Goal: Use online tool/utility: Utilize a website feature to perform a specific function

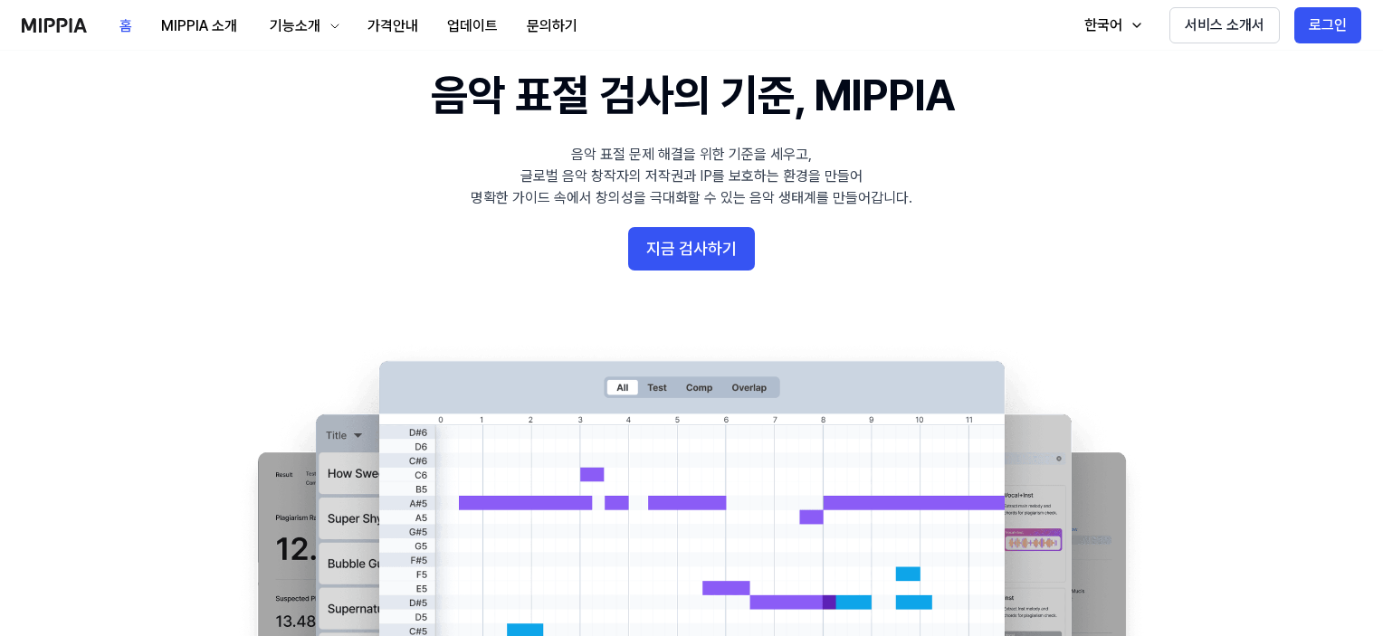
scroll to position [91, 0]
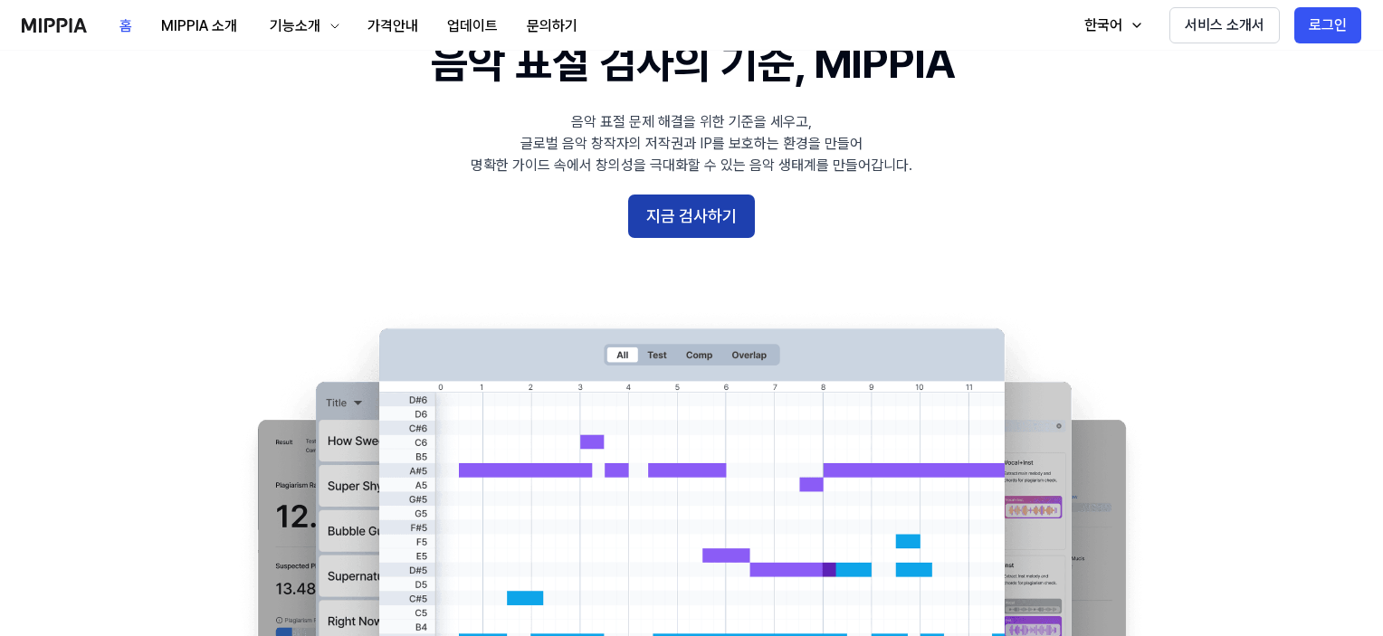
click at [706, 209] on button "지금 검사하기" at bounding box center [691, 216] width 127 height 43
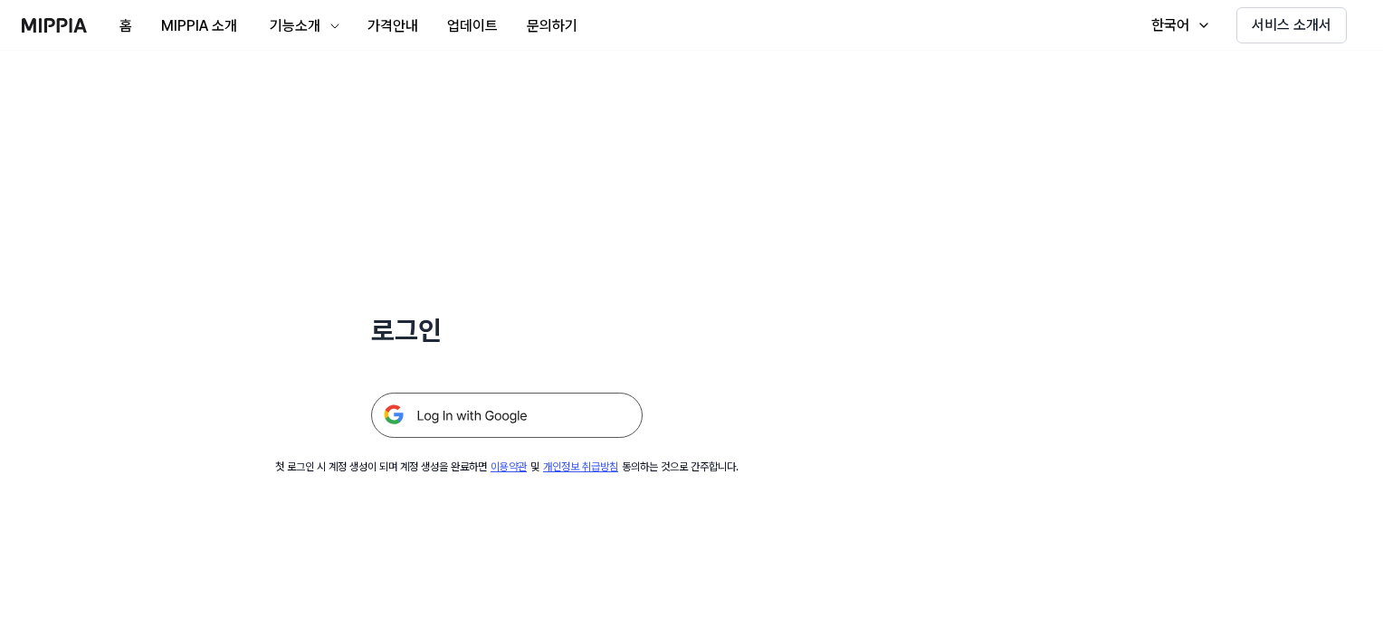
click at [523, 415] on img at bounding box center [507, 415] width 272 height 45
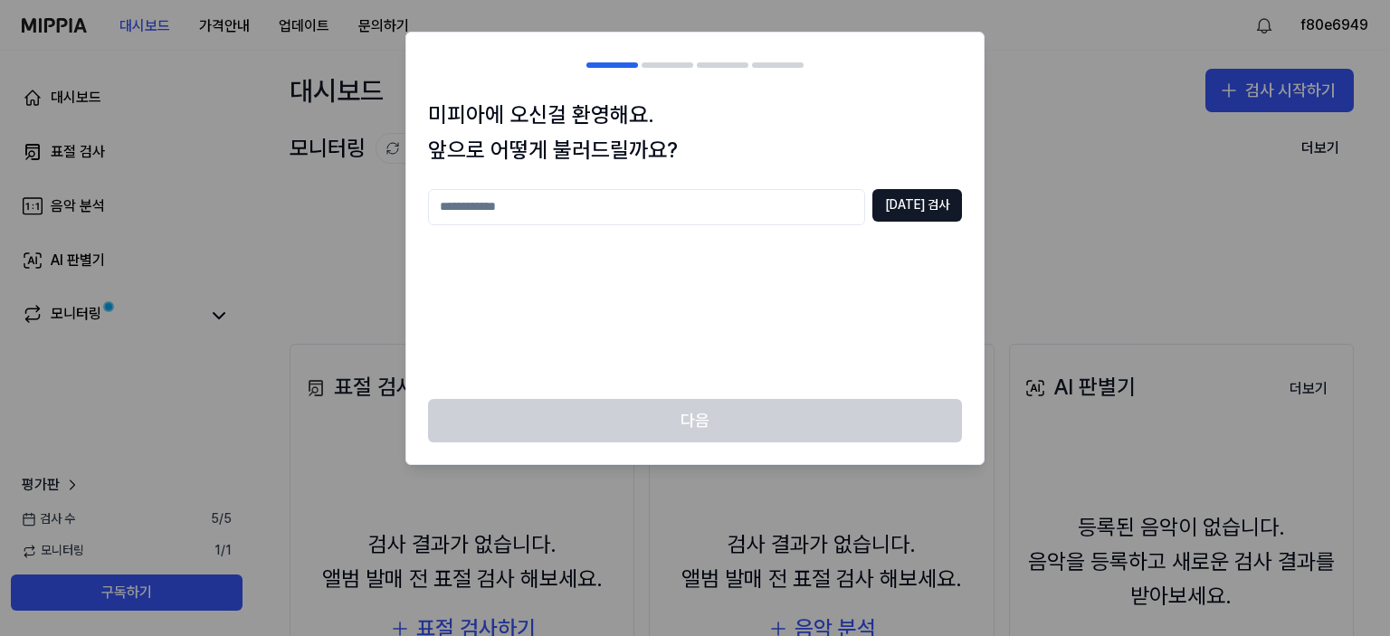
click at [514, 205] on input "text" at bounding box center [646, 207] width 437 height 36
type input "*"
click at [920, 197] on button "[DATE] 검사" at bounding box center [917, 205] width 90 height 33
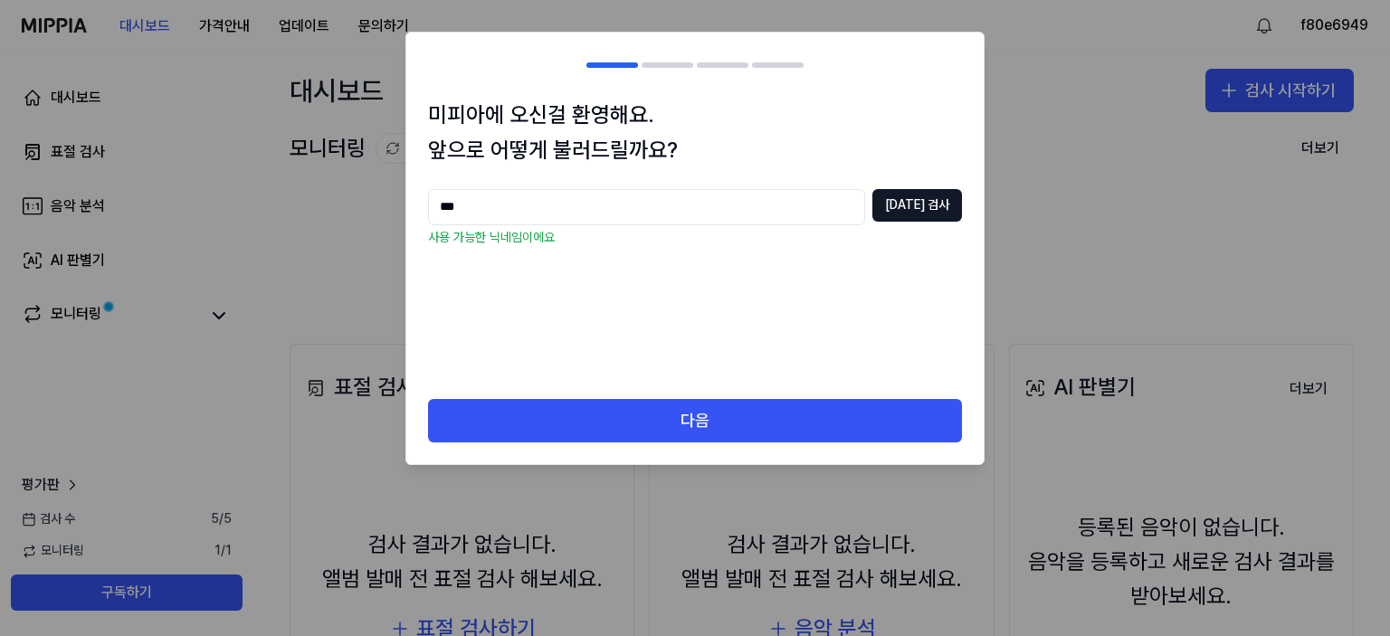
click at [481, 200] on input "***" at bounding box center [646, 207] width 437 height 36
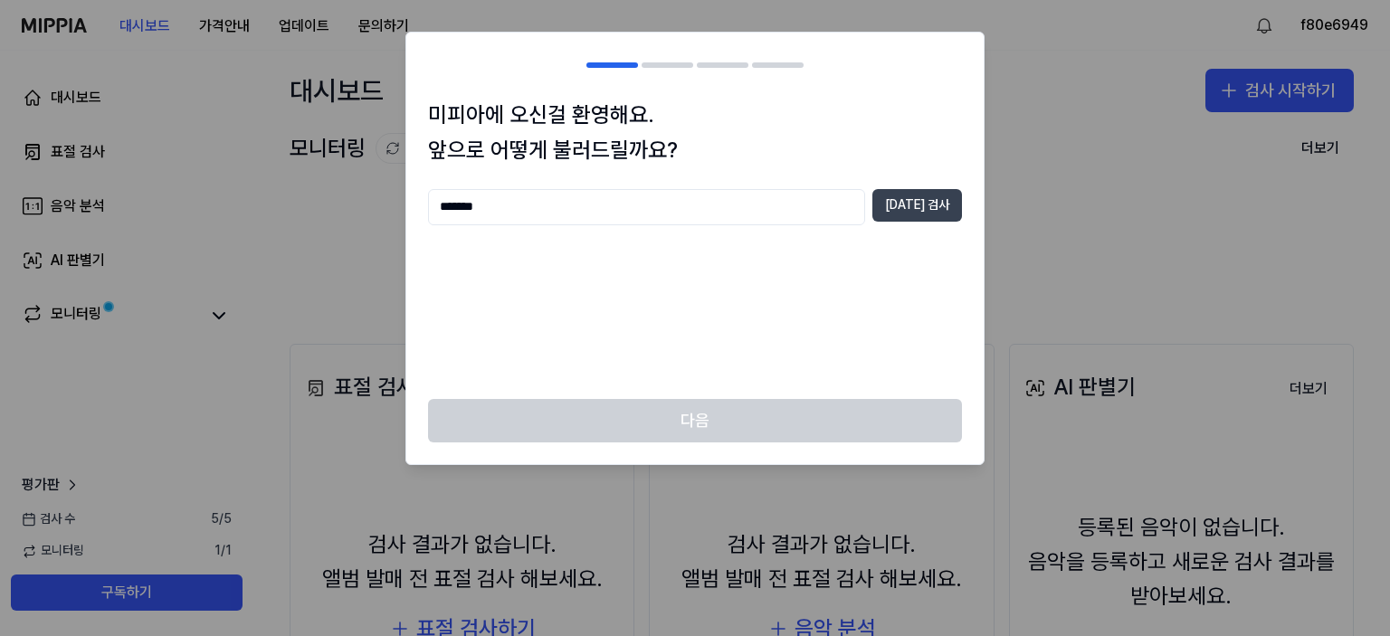
type input "*******"
click at [923, 208] on button "[DATE] 검사" at bounding box center [917, 205] width 90 height 33
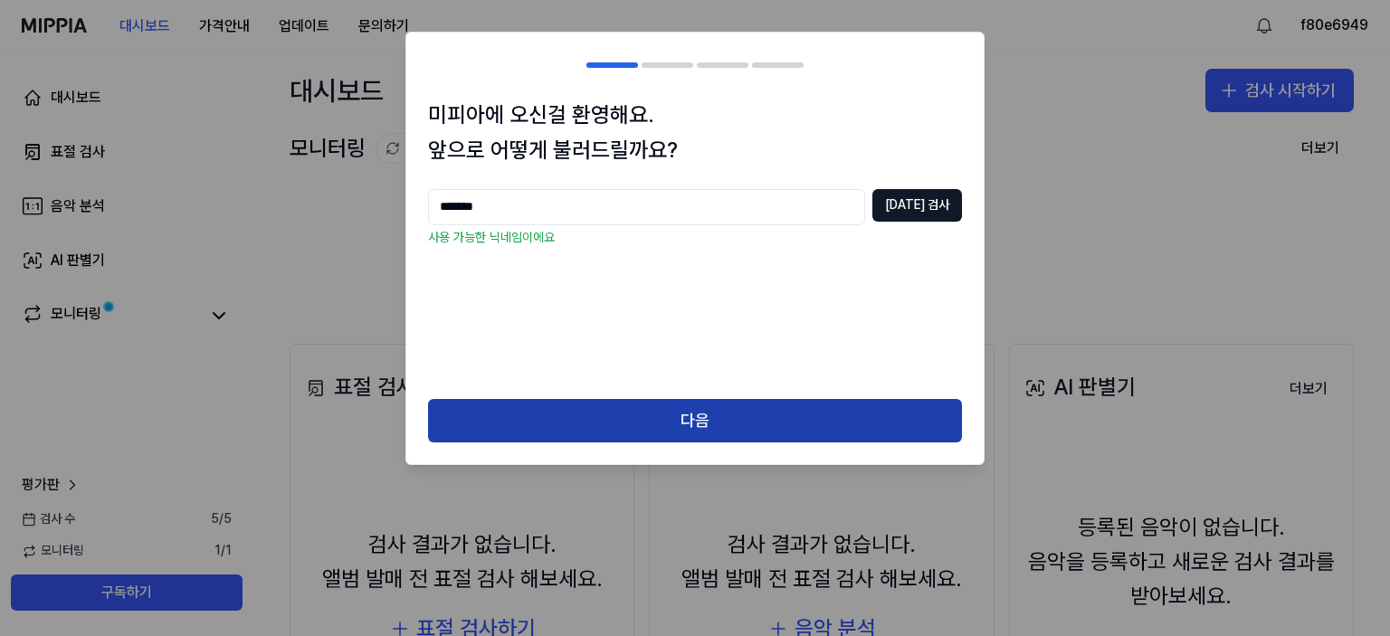
click at [702, 409] on button "다음" at bounding box center [695, 420] width 534 height 43
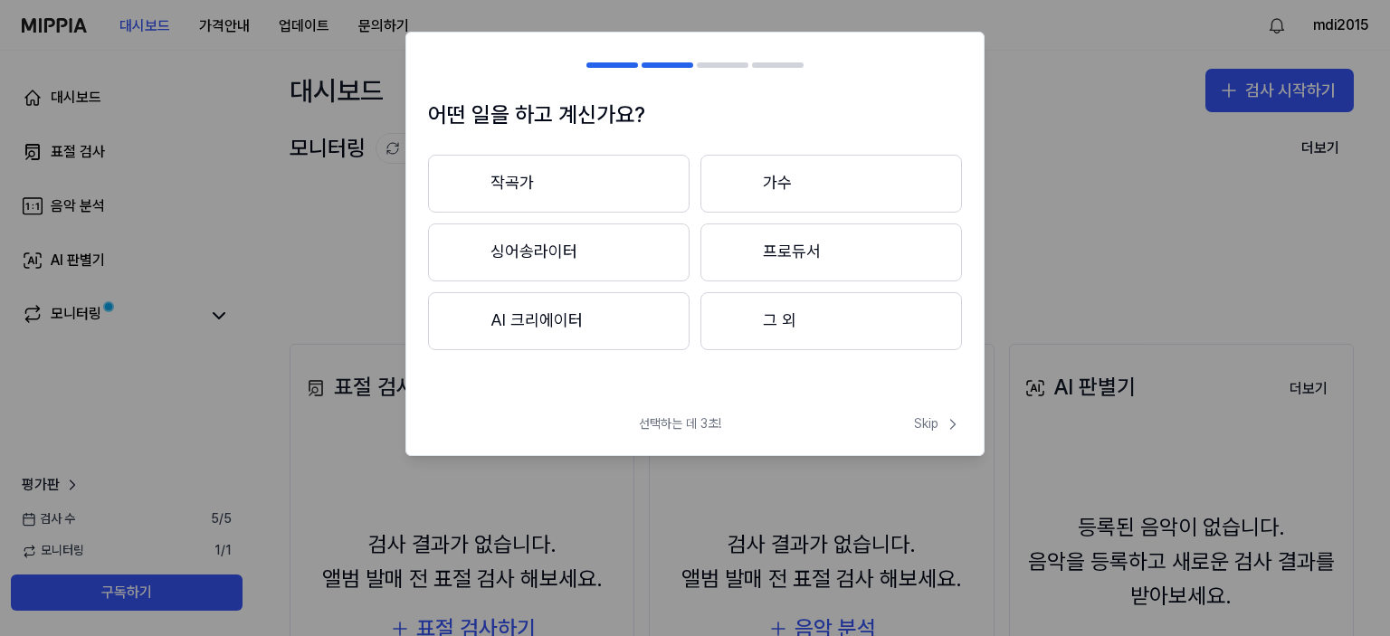
click at [615, 323] on button "AI 크리에이터" at bounding box center [559, 321] width 262 height 58
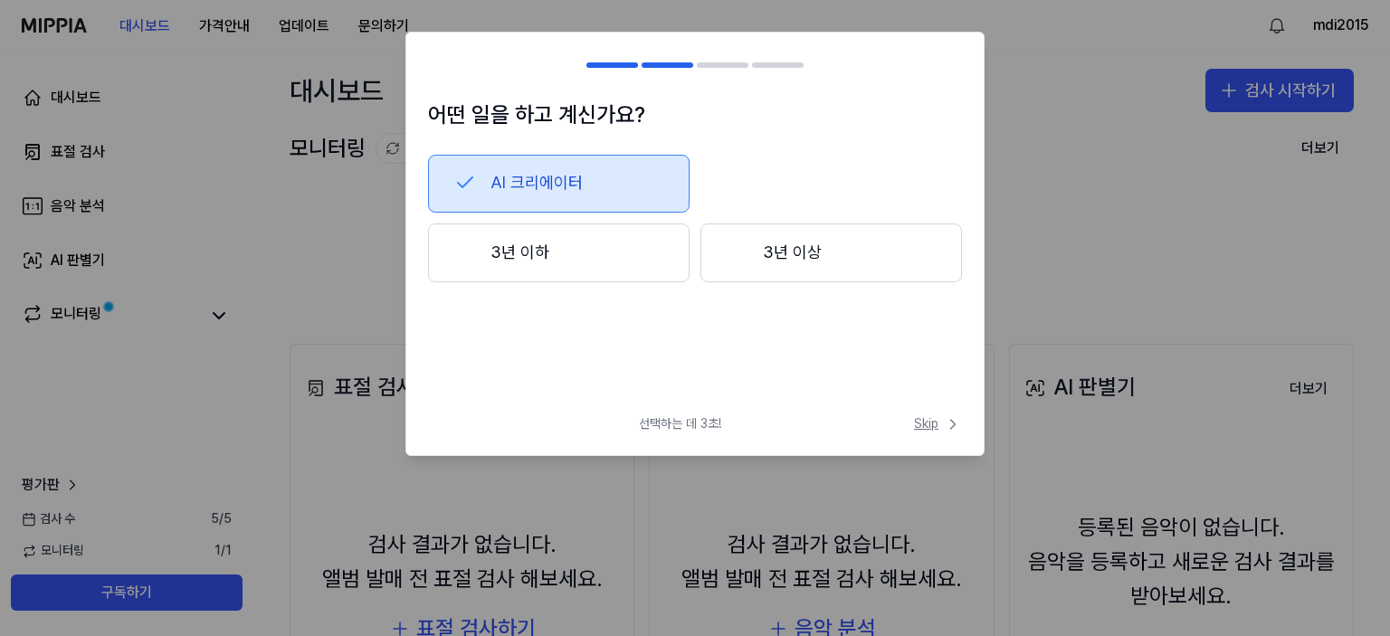
click at [929, 419] on span "Skip" at bounding box center [938, 424] width 48 height 18
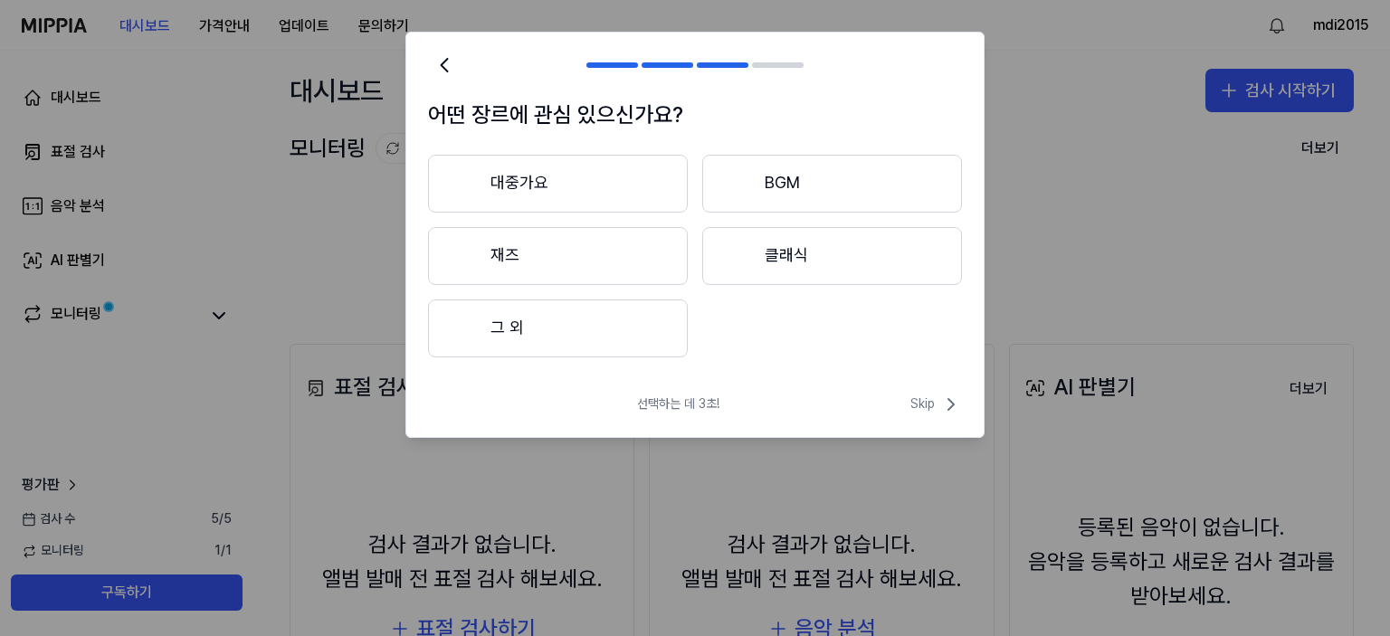
click at [612, 192] on button "대중가요" at bounding box center [558, 184] width 260 height 58
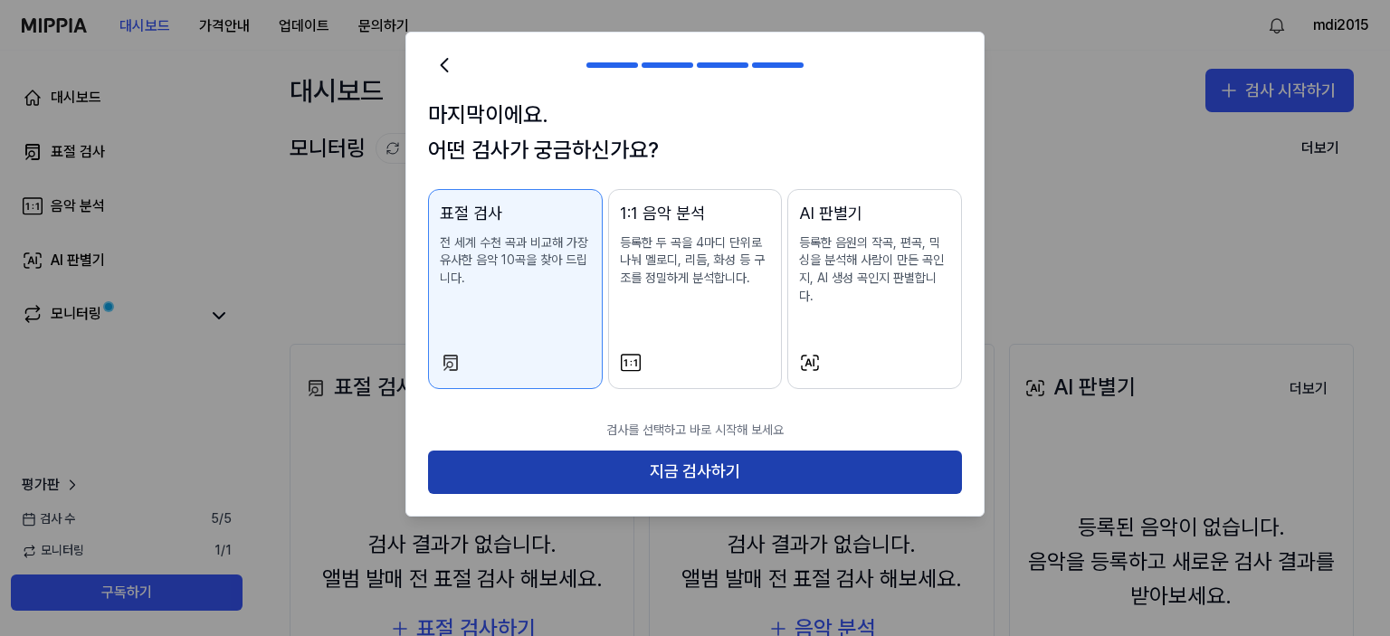
click at [635, 453] on button "지금 검사하기" at bounding box center [695, 472] width 534 height 43
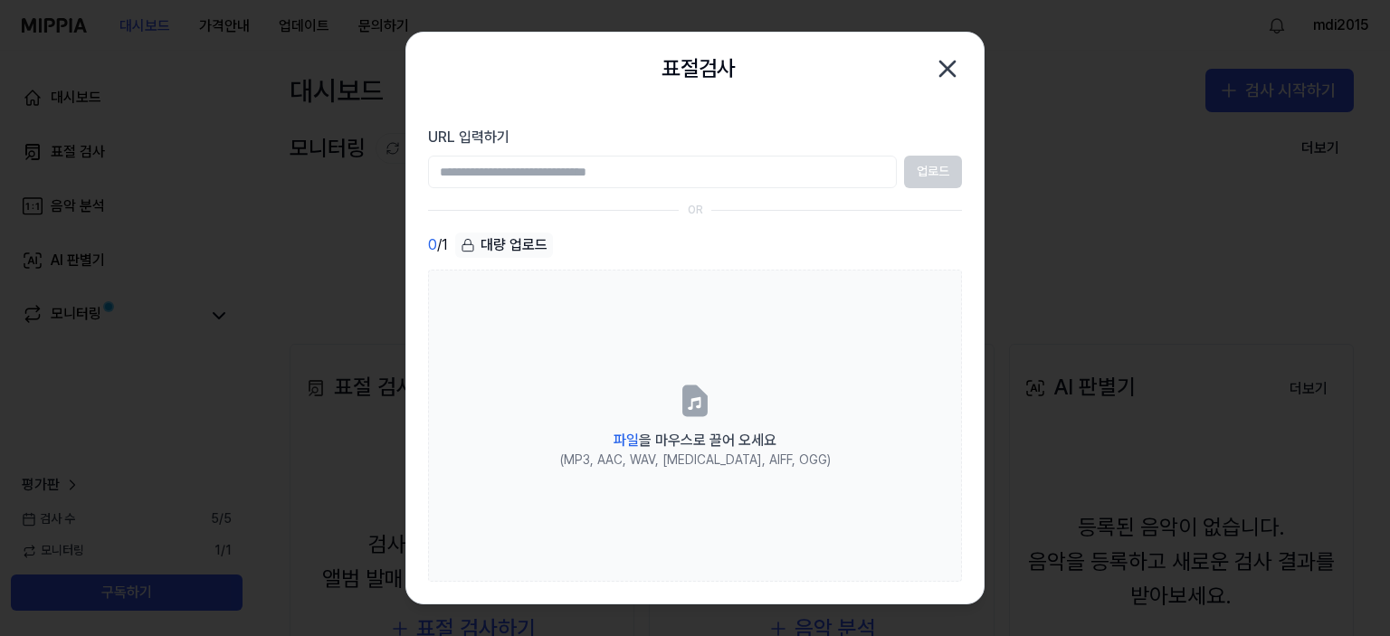
click at [947, 71] on icon "button" at bounding box center [947, 69] width 14 height 14
